Goal: Transaction & Acquisition: Download file/media

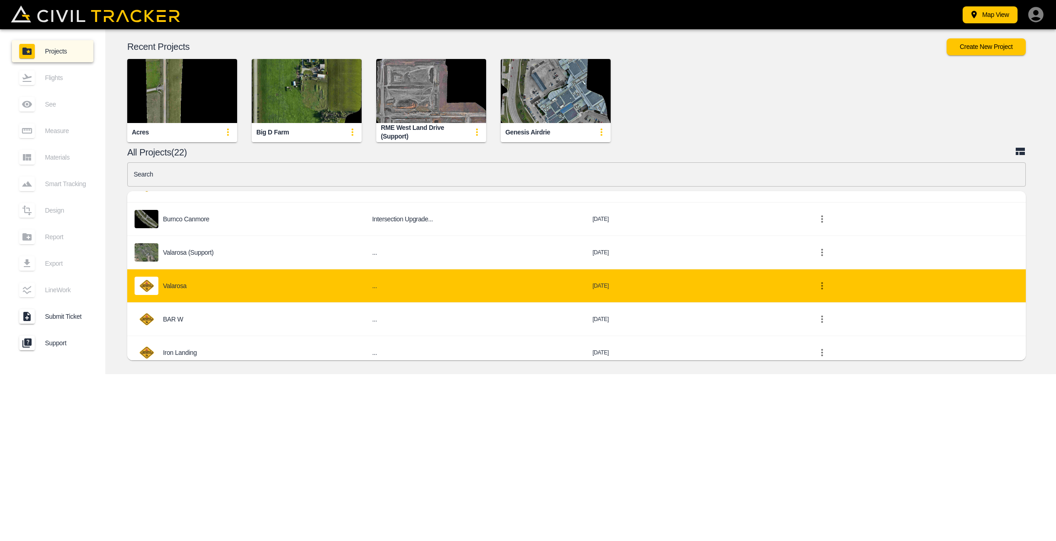
scroll to position [485, 0]
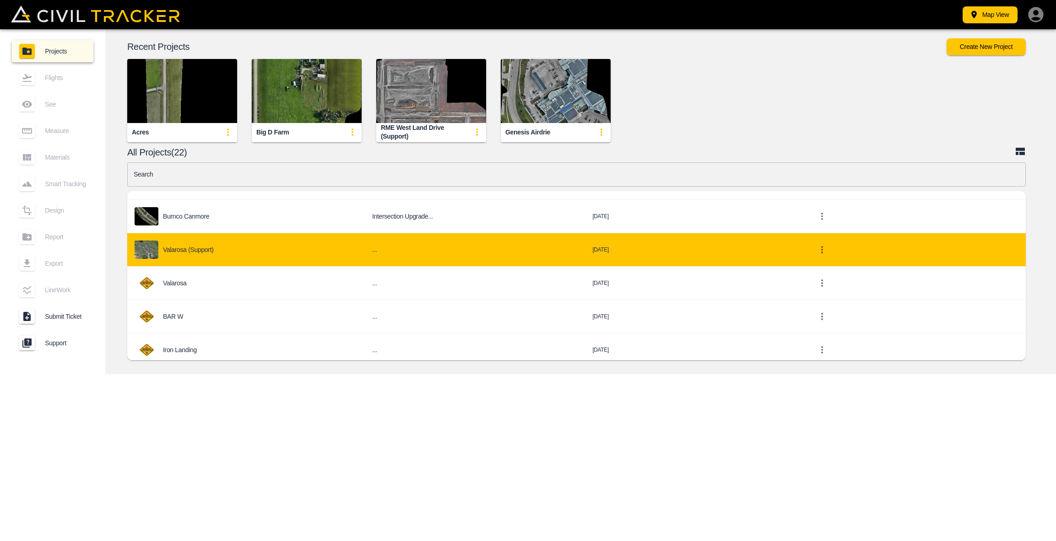
click at [206, 252] on p "Valarosa (Support)" at bounding box center [188, 249] width 51 height 7
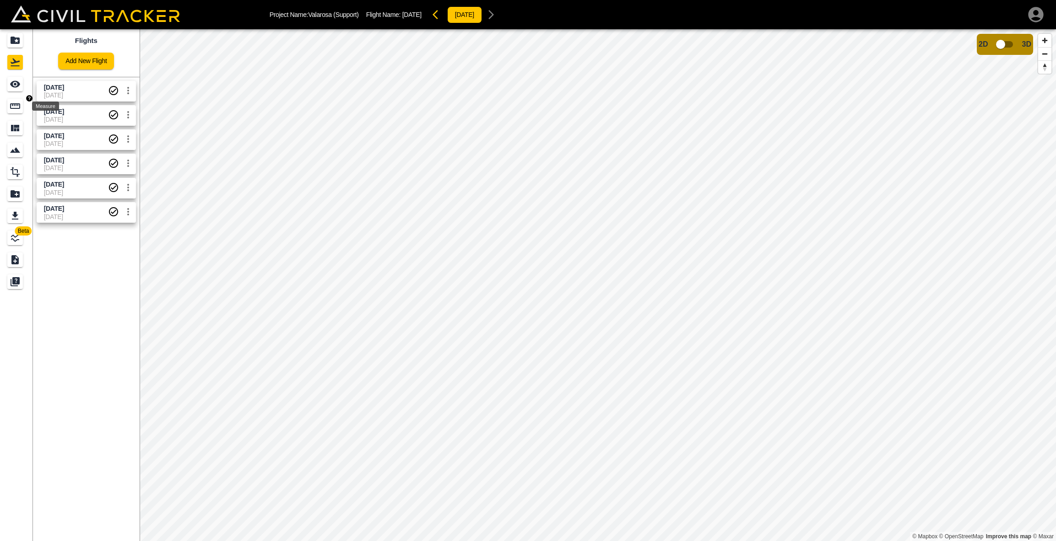
click at [19, 109] on icon "Measure" at bounding box center [15, 105] width 10 height 5
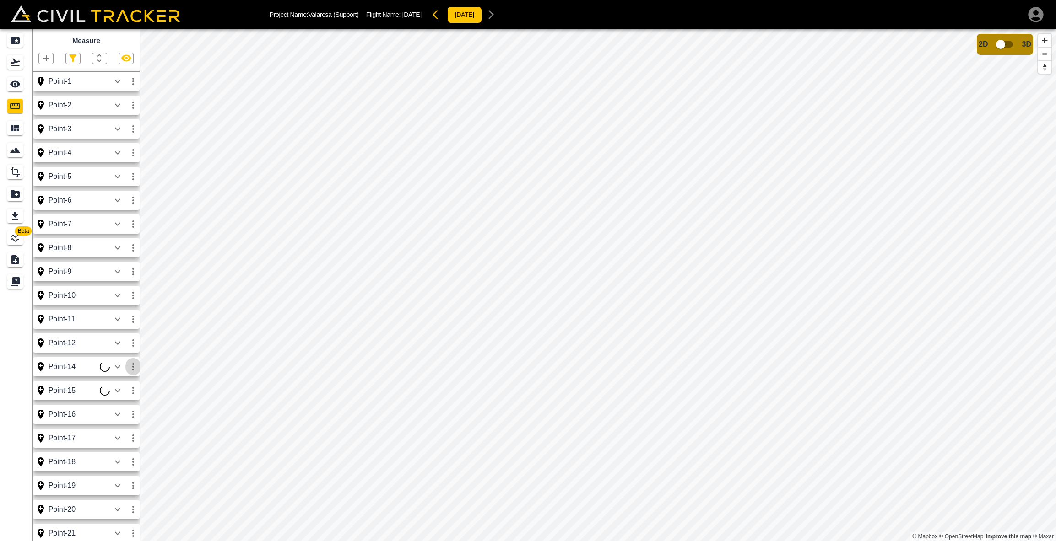
click at [134, 368] on icon "button" at bounding box center [133, 366] width 11 height 11
click at [119, 418] on h6 "Delete" at bounding box center [124, 415] width 18 height 5
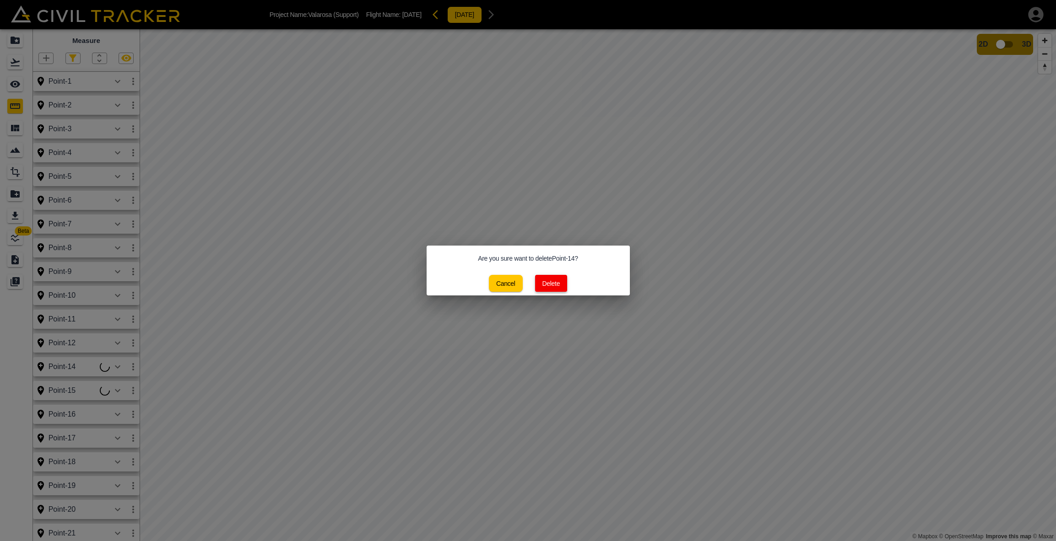
click at [544, 284] on button "Delete" at bounding box center [551, 283] width 32 height 17
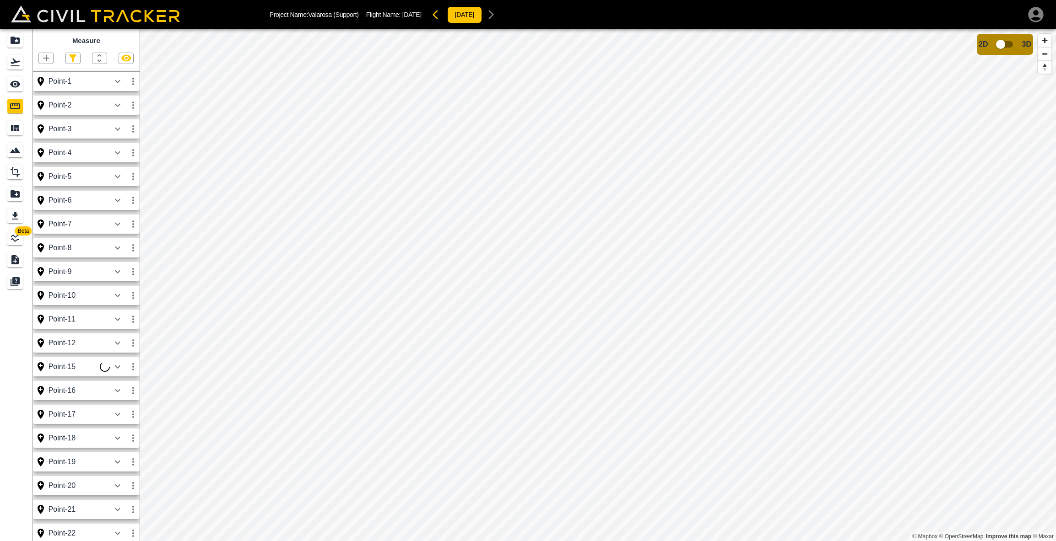
click at [134, 365] on icon "button" at bounding box center [133, 366] width 11 height 11
click at [117, 418] on h6 "Delete" at bounding box center [124, 415] width 18 height 5
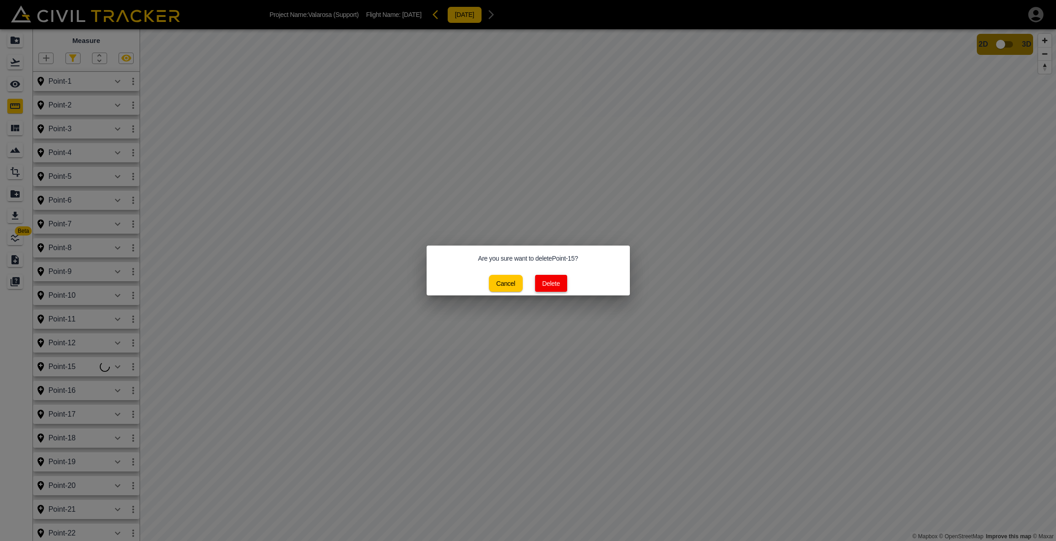
click at [560, 285] on button "Delete" at bounding box center [551, 283] width 32 height 17
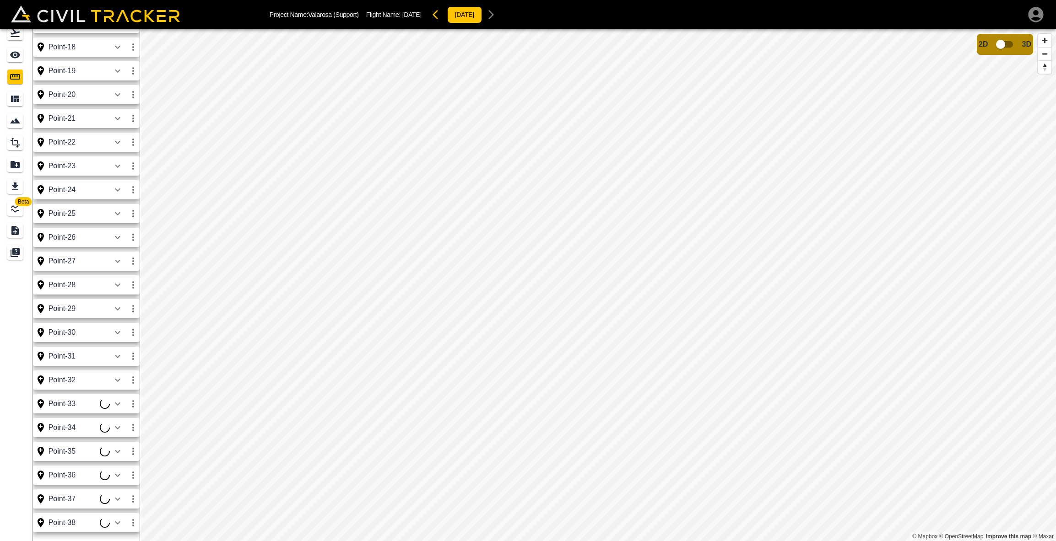
scroll to position [29, 0]
click at [131, 404] on icon "button" at bounding box center [133, 404] width 11 height 11
click at [119, 453] on h6 "Delete" at bounding box center [124, 452] width 18 height 5
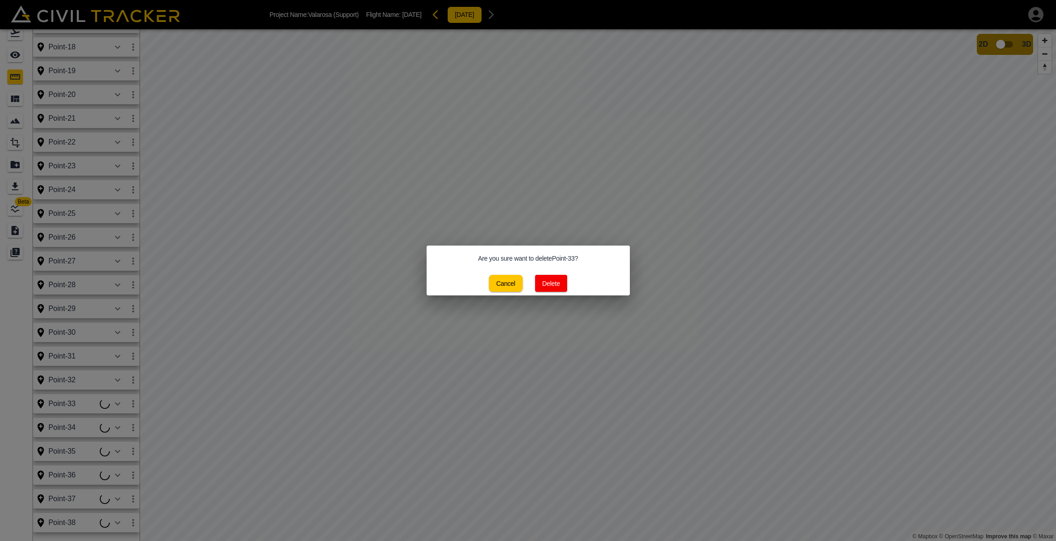
drag, startPoint x: 559, startPoint y: 286, endPoint x: 541, endPoint y: 288, distance: 17.9
click at [559, 286] on button "Delete" at bounding box center [551, 283] width 32 height 17
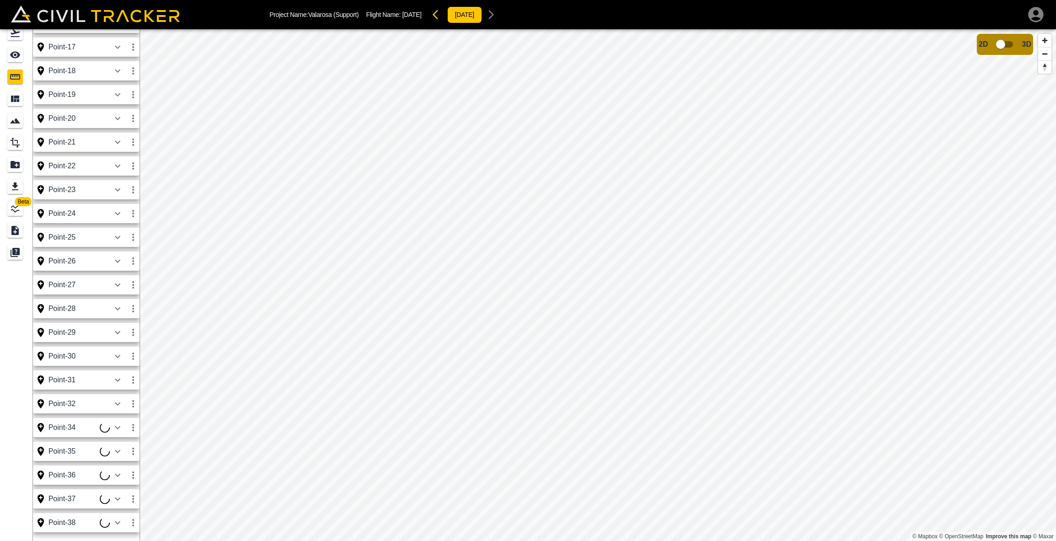
click at [132, 428] on icon "button" at bounding box center [133, 427] width 11 height 11
click at [115, 475] on div at bounding box center [103, 477] width 26 height 18
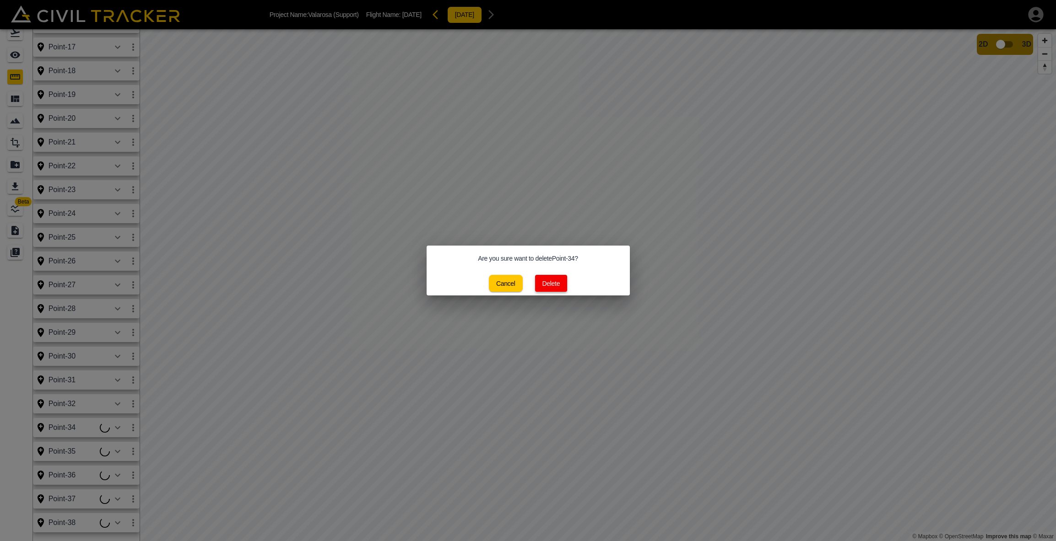
click at [560, 278] on button "Delete" at bounding box center [551, 283] width 32 height 17
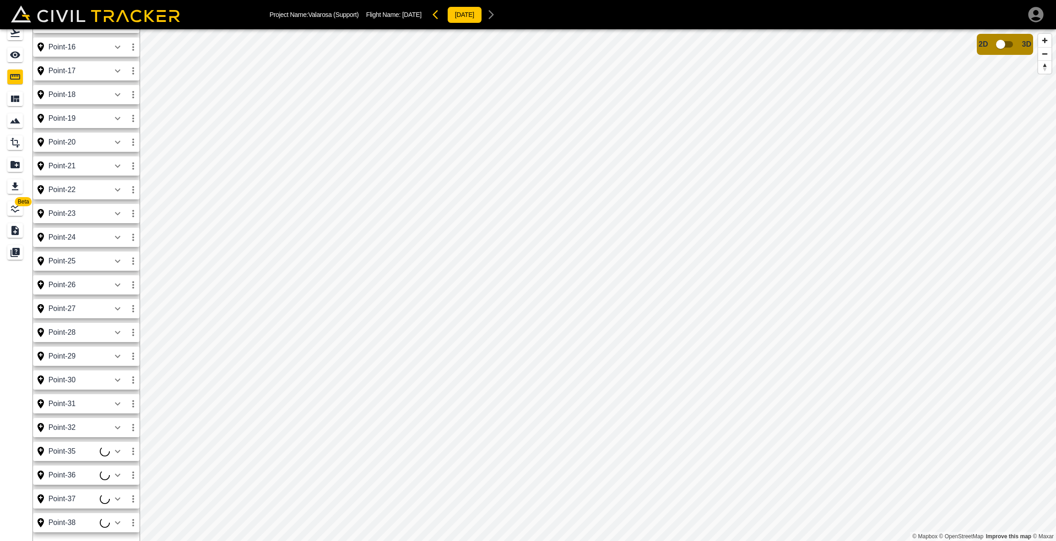
click at [135, 454] on icon "button" at bounding box center [133, 451] width 11 height 11
click at [120, 498] on h6 "Delete" at bounding box center [124, 500] width 18 height 5
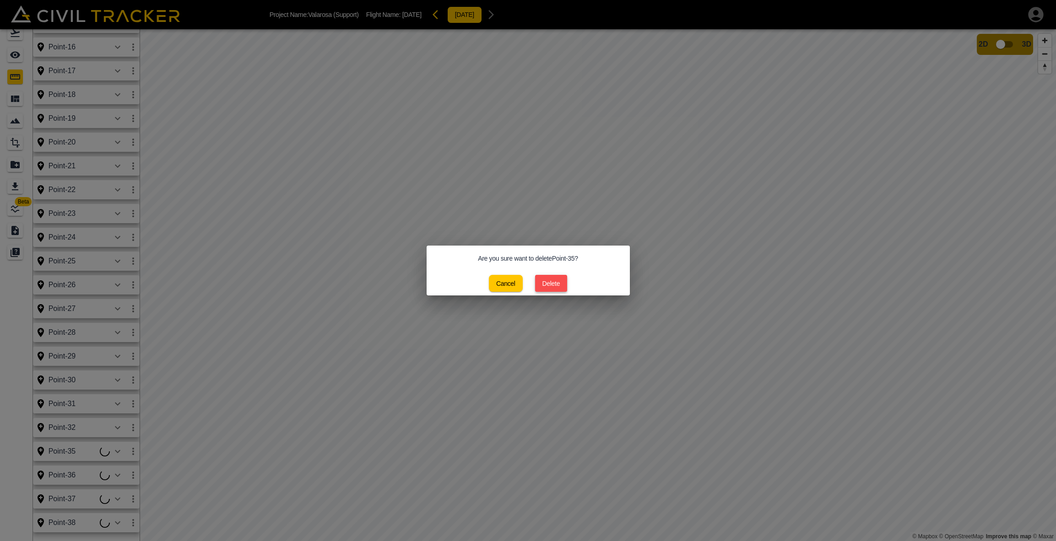
click at [559, 280] on button "Delete" at bounding box center [551, 283] width 32 height 17
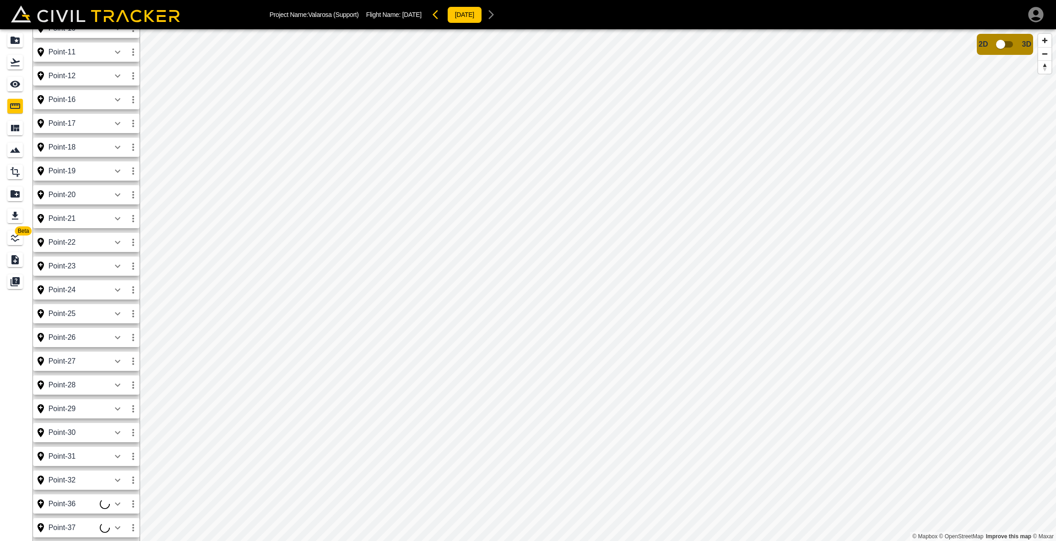
scroll to position [267, 0]
click at [131, 506] on icon "button" at bounding box center [133, 504] width 11 height 11
click at [123, 523] on h6 "Delete" at bounding box center [124, 522] width 18 height 5
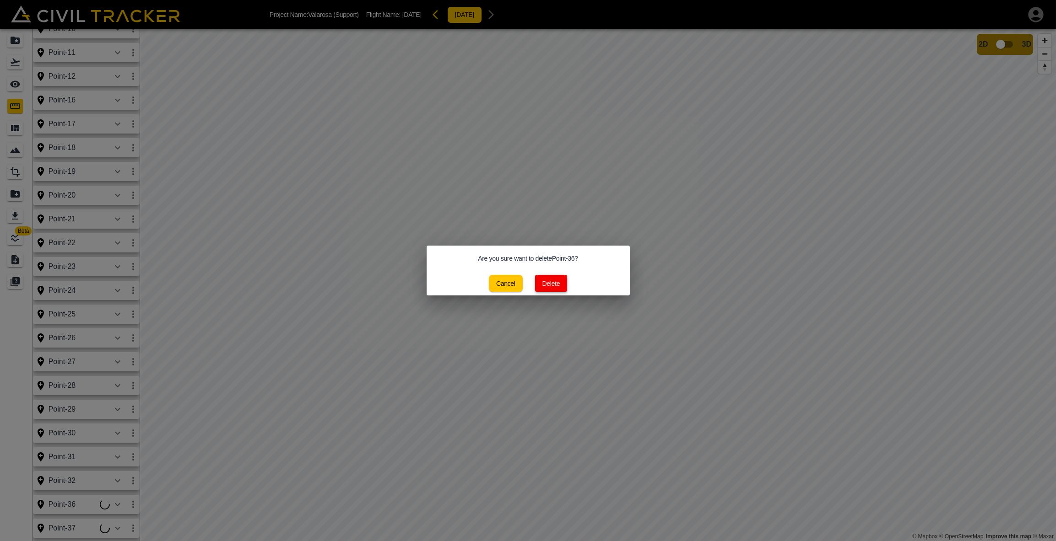
click at [543, 287] on button "Delete" at bounding box center [551, 283] width 32 height 17
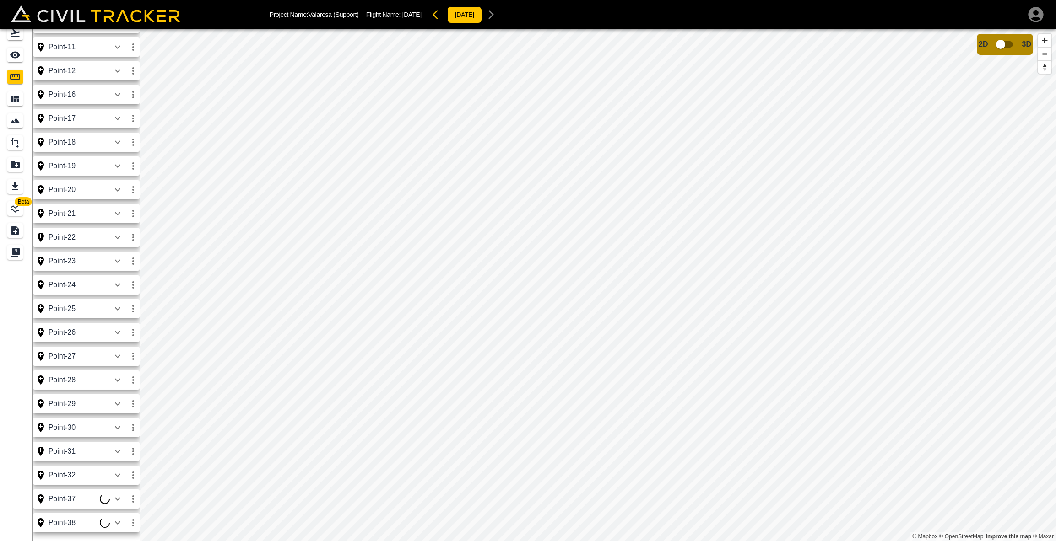
scroll to position [29, 0]
click at [131, 499] on icon "button" at bounding box center [133, 499] width 11 height 11
click at [115, 526] on li "Delete" at bounding box center [111, 523] width 59 height 15
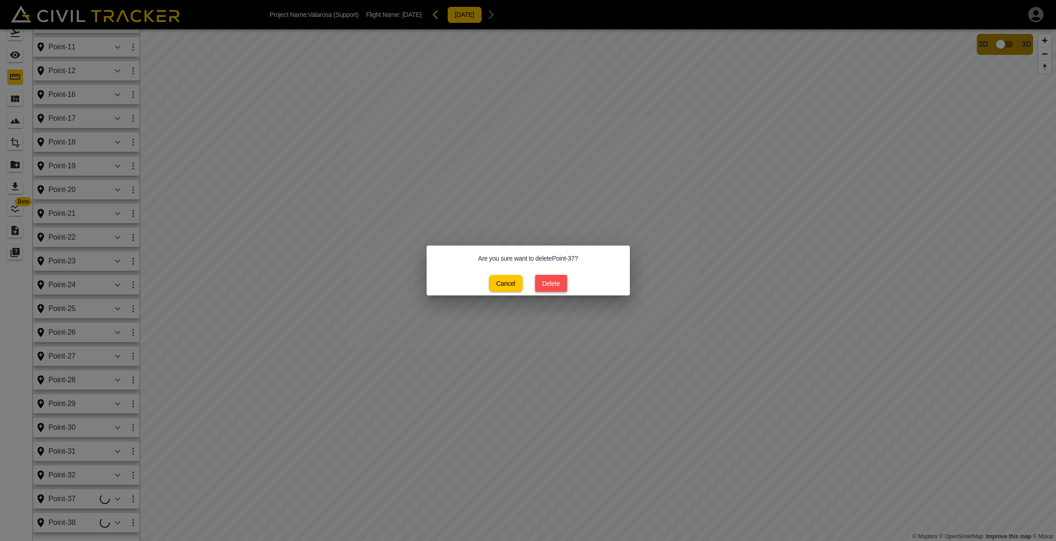
click at [545, 285] on button "Delete" at bounding box center [551, 283] width 32 height 17
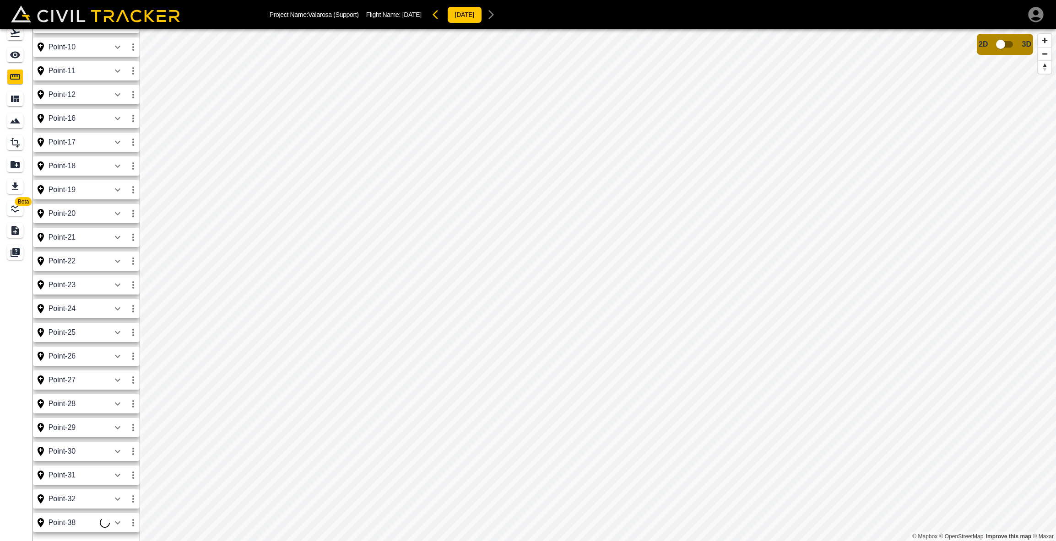
click at [131, 523] on icon "button" at bounding box center [133, 523] width 11 height 11
click at [107, 526] on div at bounding box center [99, 523] width 18 height 18
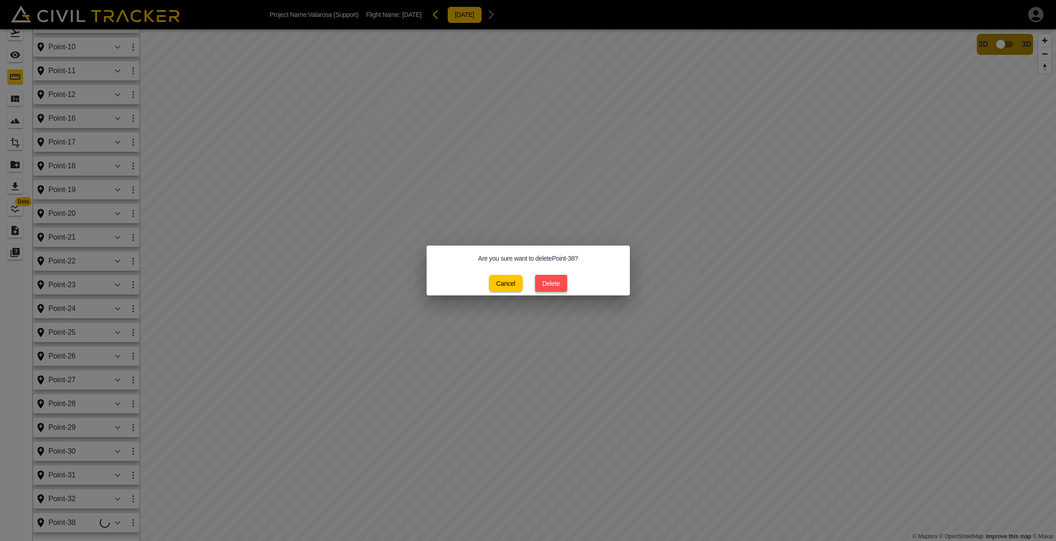
click at [539, 284] on button "Delete" at bounding box center [551, 283] width 32 height 17
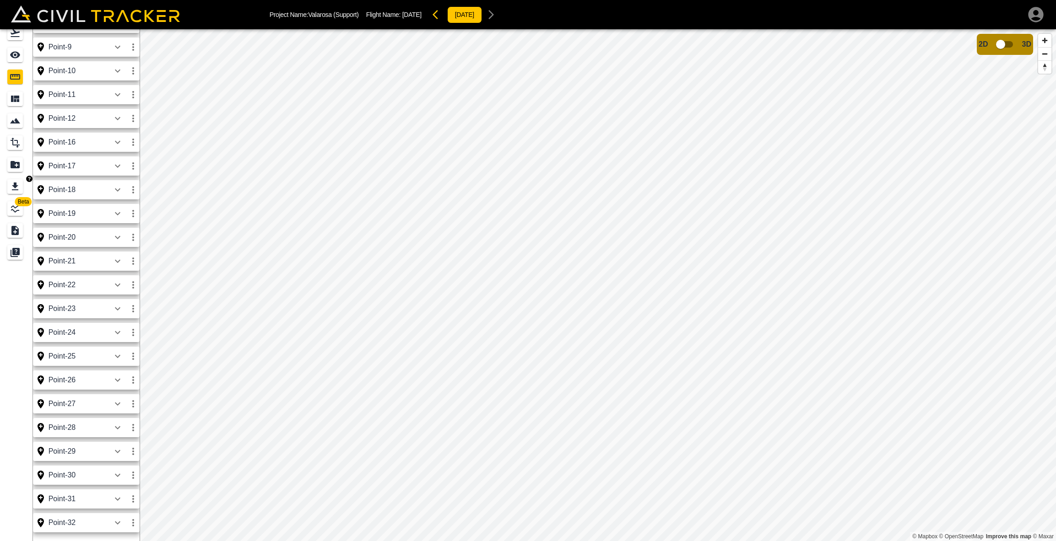
click at [16, 188] on icon "Export" at bounding box center [15, 186] width 11 height 11
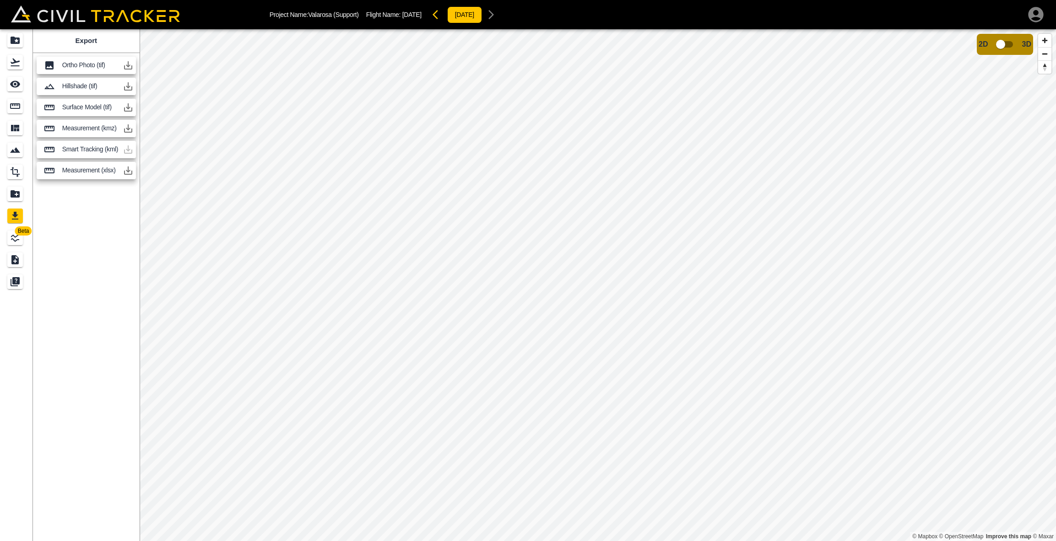
click at [128, 171] on icon "button" at bounding box center [128, 171] width 8 height 8
click at [129, 171] on icon "button" at bounding box center [128, 171] width 8 height 8
click at [13, 107] on icon "Measure" at bounding box center [15, 106] width 11 height 11
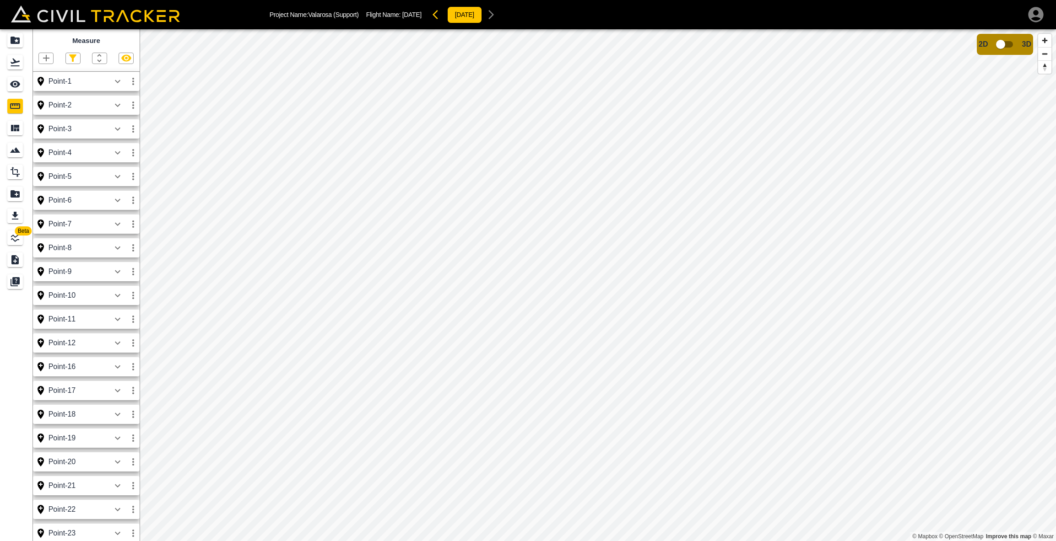
click at [43, 57] on icon "button" at bounding box center [46, 58] width 11 height 11
click at [44, 89] on p "Polyline" at bounding box center [43, 87] width 21 height 7
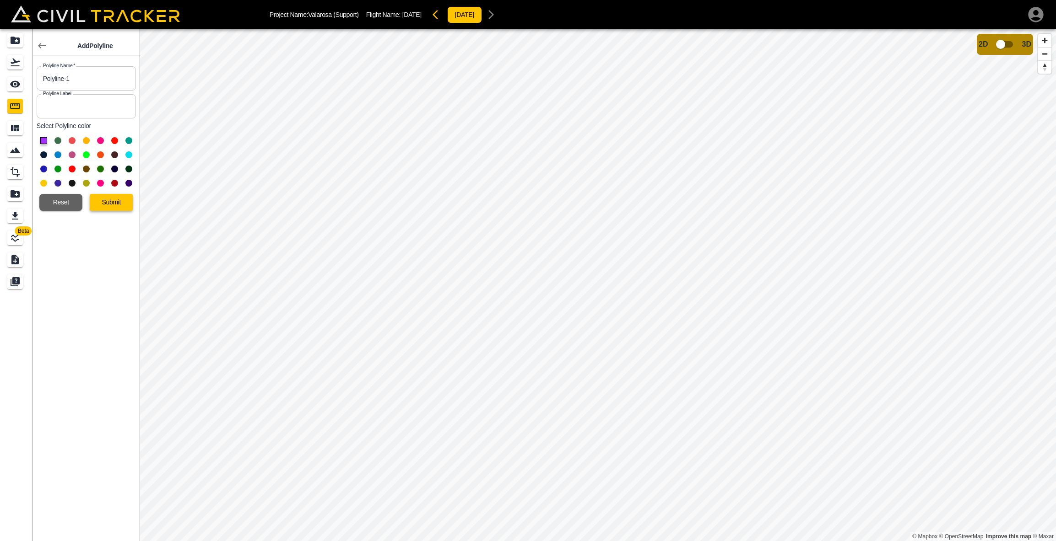
click at [102, 197] on button "Submit" at bounding box center [111, 202] width 43 height 17
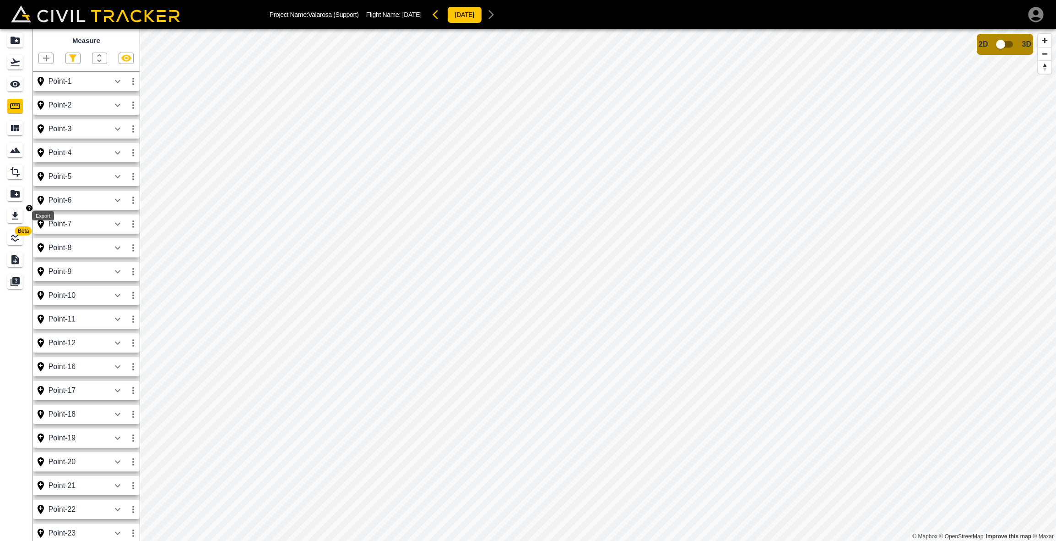
click at [20, 214] on icon "Export" at bounding box center [15, 215] width 11 height 11
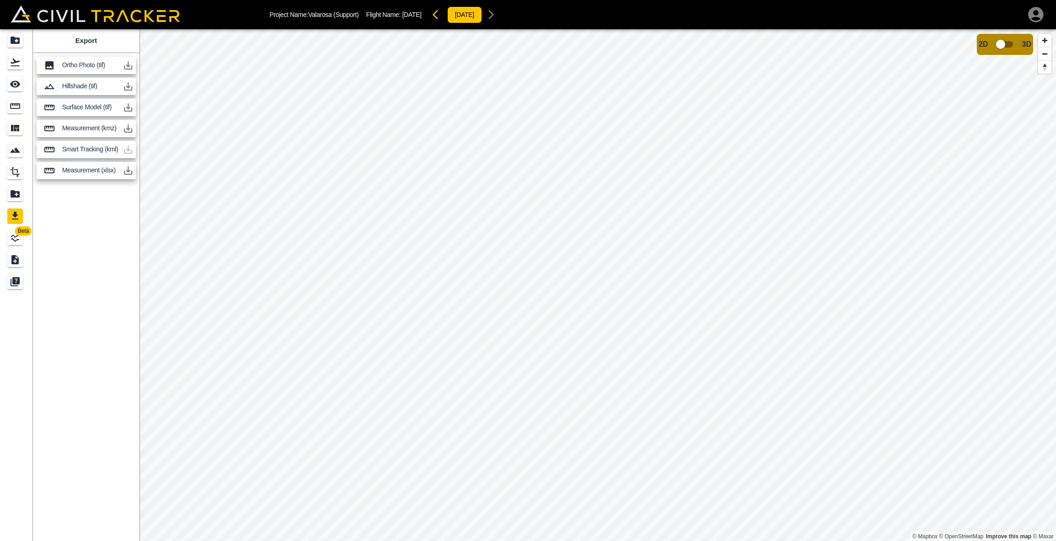
click at [129, 166] on icon "button" at bounding box center [128, 170] width 11 height 11
click at [132, 170] on icon "button" at bounding box center [128, 170] width 11 height 11
